Goal: Task Accomplishment & Management: Manage account settings

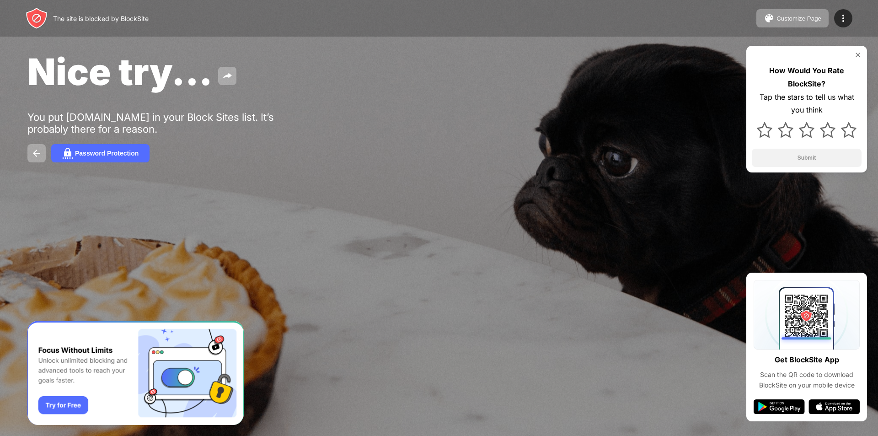
click at [855, 56] on img at bounding box center [857, 54] width 7 height 7
click at [853, 53] on div at bounding box center [806, 54] width 110 height 7
click at [856, 53] on img at bounding box center [857, 54] width 7 height 7
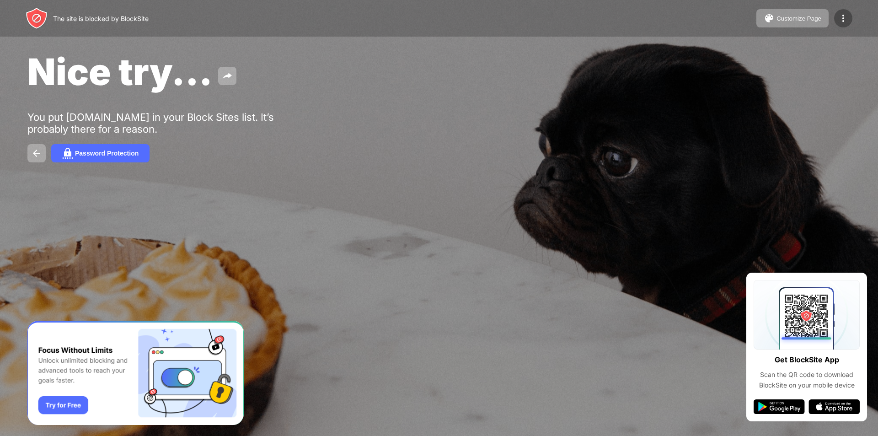
click at [851, 20] on div at bounding box center [843, 18] width 18 height 18
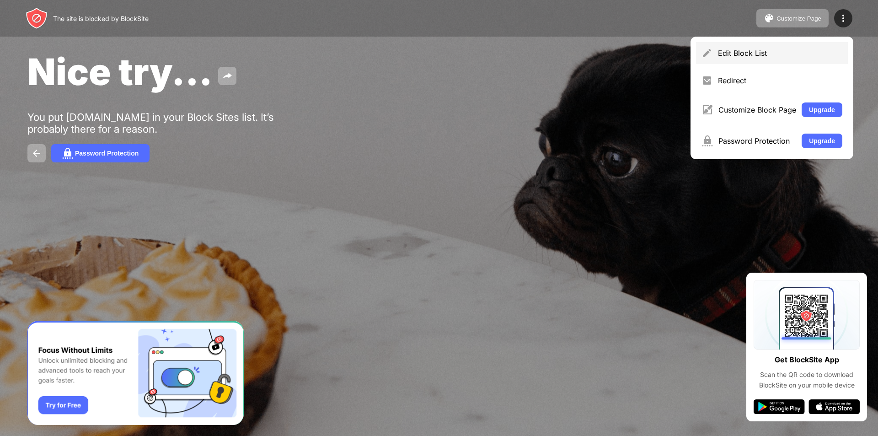
click at [816, 52] on div "Edit Block List" at bounding box center [780, 52] width 124 height 9
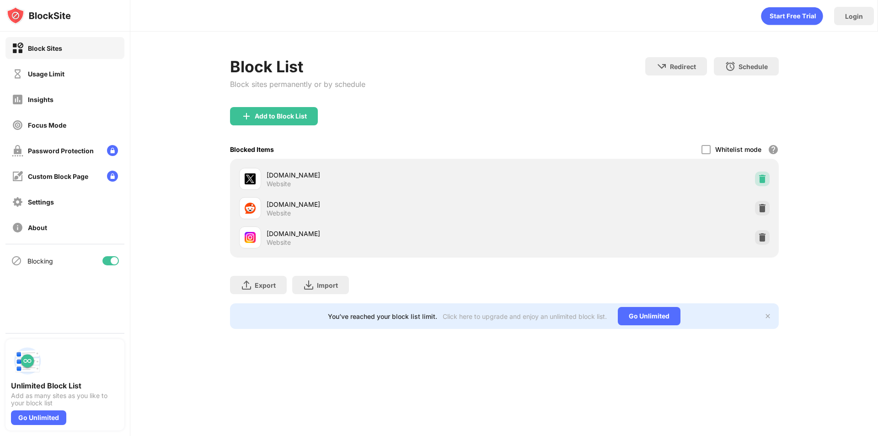
click at [764, 174] on img at bounding box center [761, 178] width 9 height 9
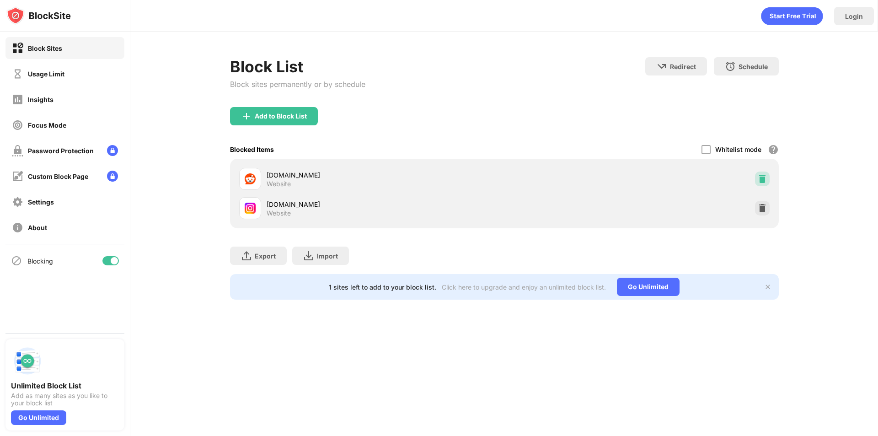
click at [764, 174] on img at bounding box center [761, 178] width 9 height 9
click at [764, 203] on img at bounding box center [761, 207] width 9 height 9
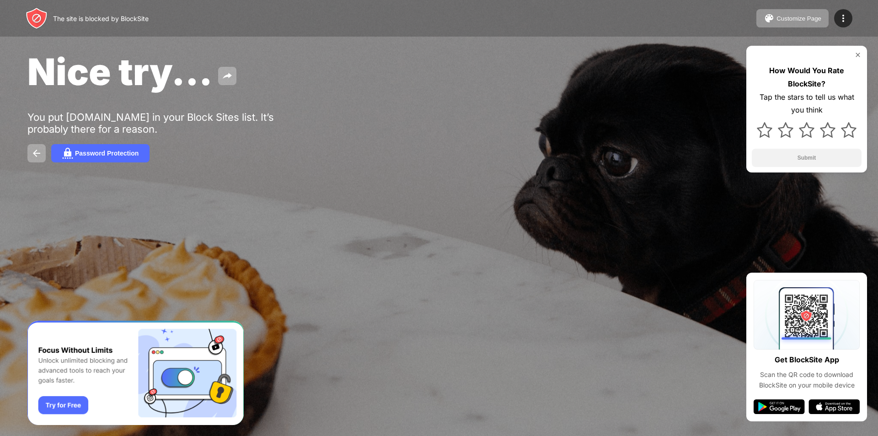
click at [858, 54] on img at bounding box center [857, 54] width 7 height 7
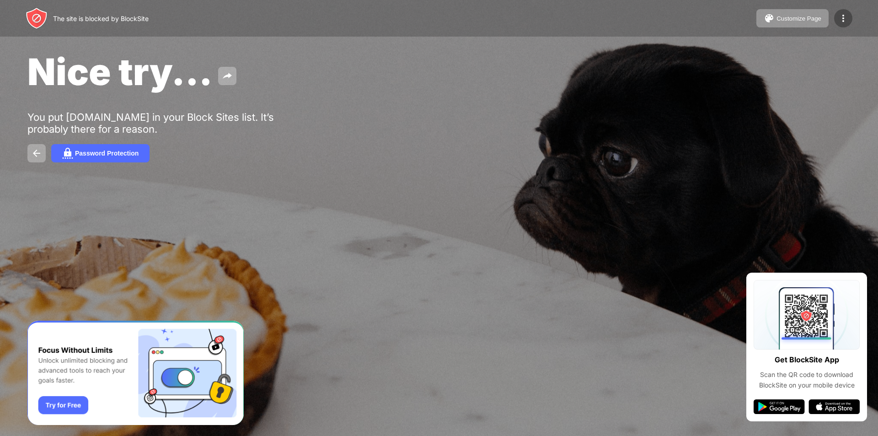
click at [838, 14] on img at bounding box center [842, 18] width 11 height 11
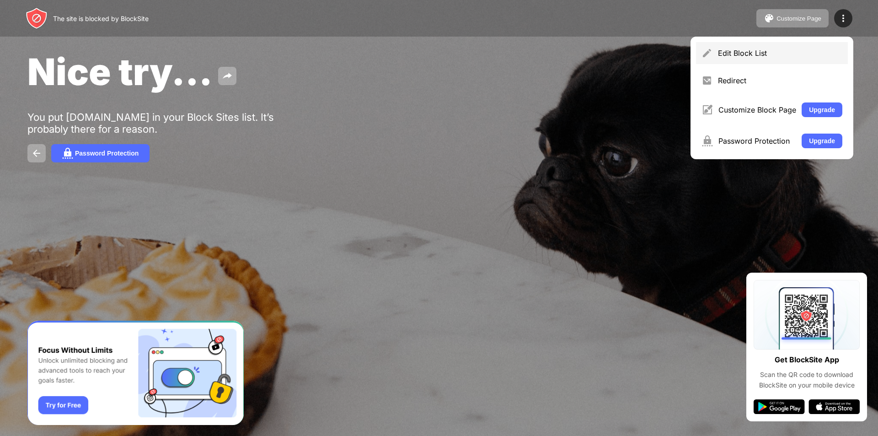
click at [819, 58] on div "Edit Block List" at bounding box center [772, 53] width 152 height 22
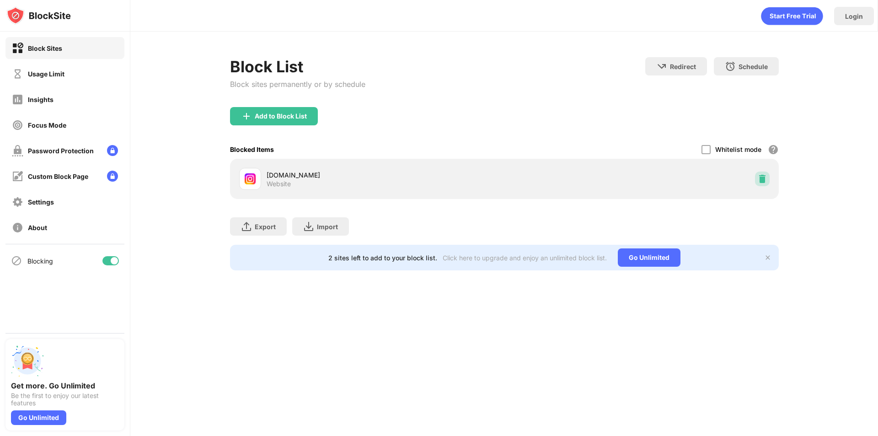
click at [765, 176] on img at bounding box center [761, 178] width 9 height 9
